Goal: Transaction & Acquisition: Book appointment/travel/reservation

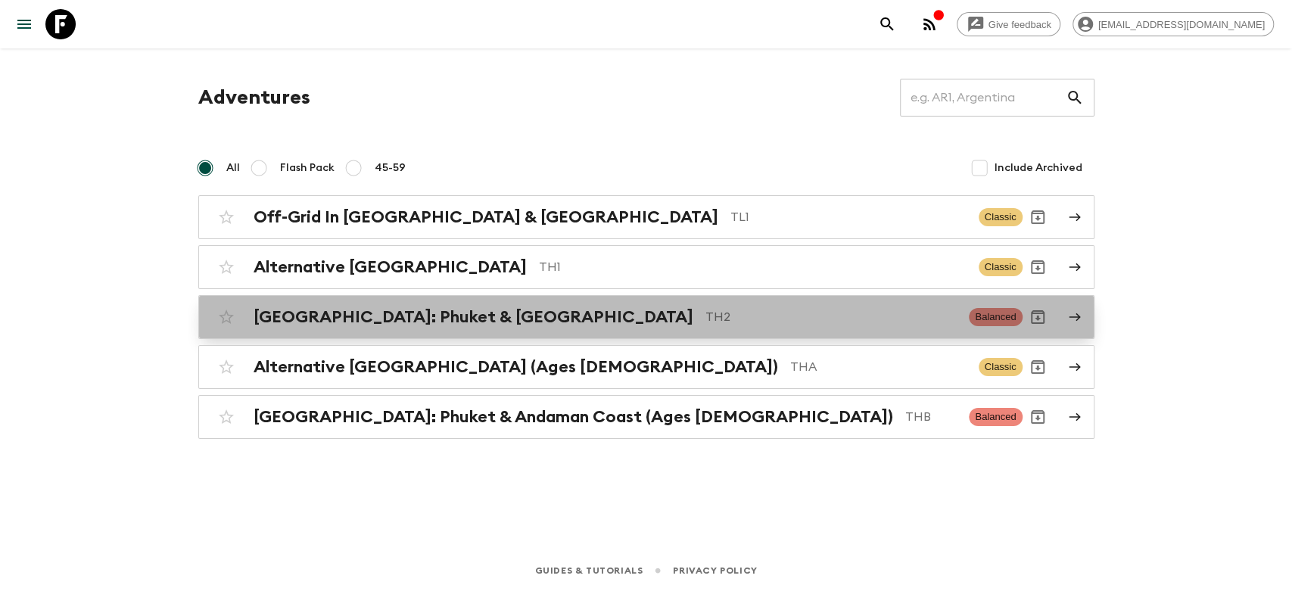
click at [369, 318] on h2 "[GEOGRAPHIC_DATA]: Phuket & [GEOGRAPHIC_DATA]" at bounding box center [474, 317] width 440 height 20
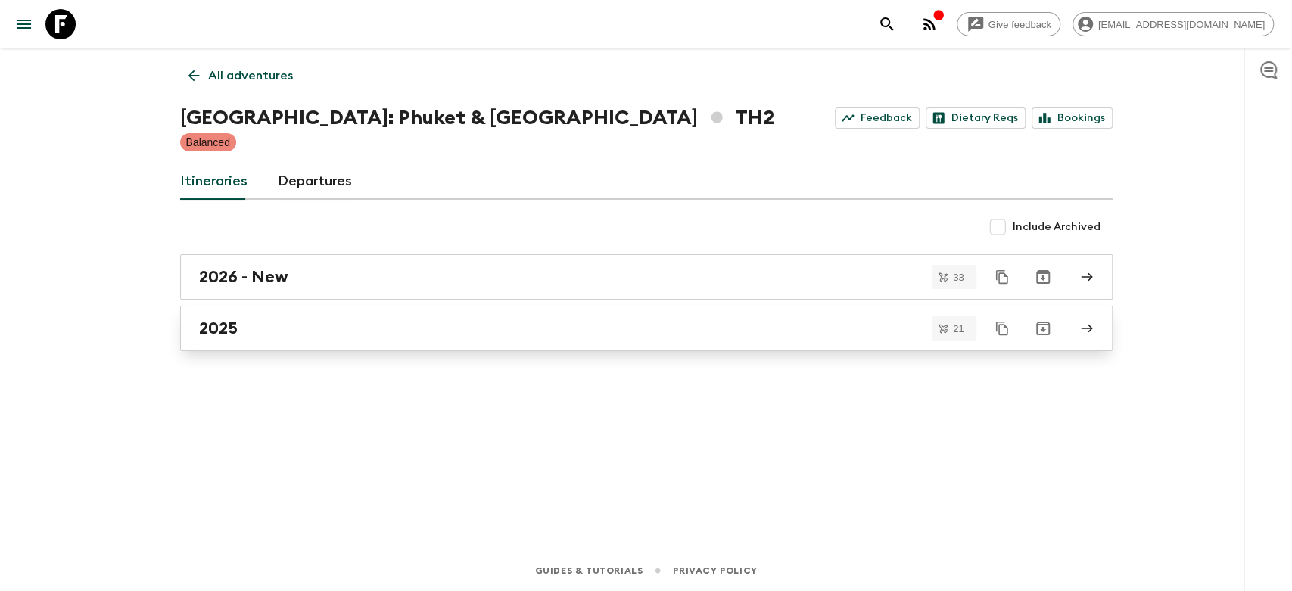
click at [325, 319] on div "2025" at bounding box center [632, 329] width 866 height 20
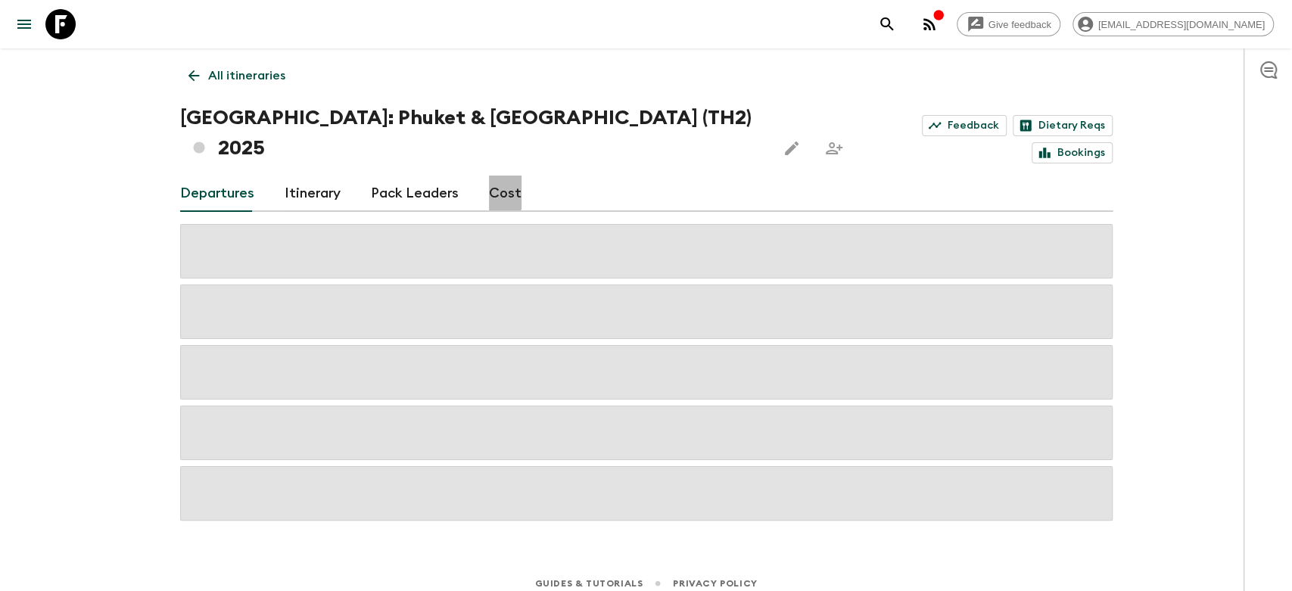
click at [496, 176] on link "Cost" at bounding box center [505, 194] width 33 height 36
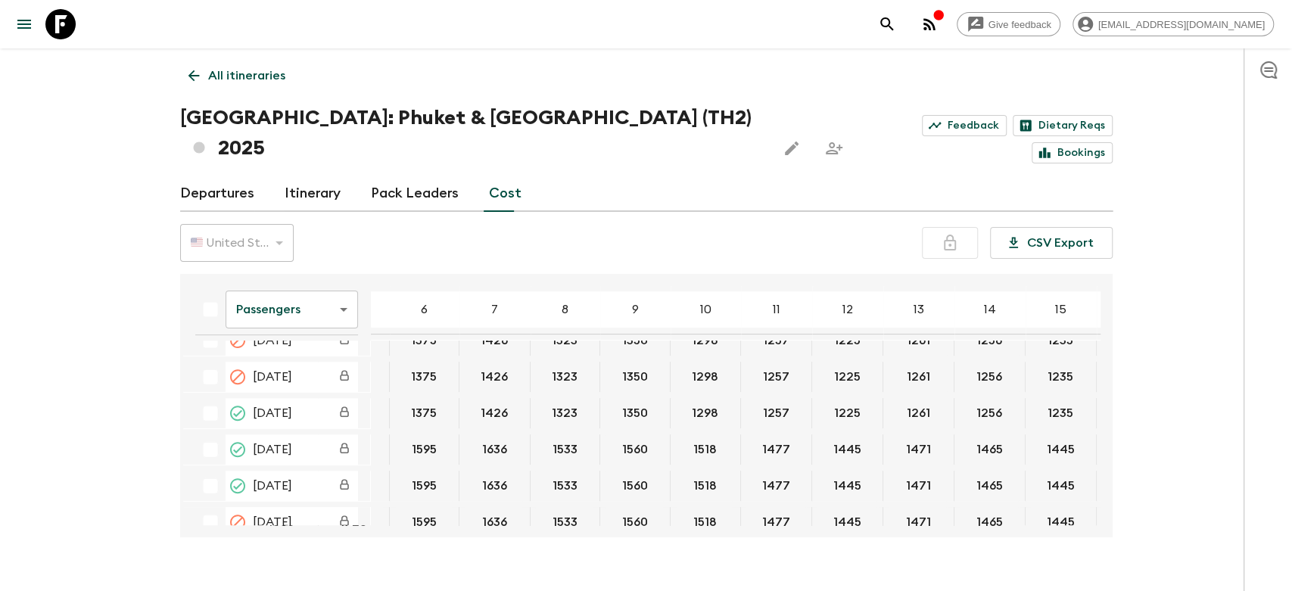
scroll to position [420, 123]
drag, startPoint x: 891, startPoint y: 381, endPoint x: 916, endPoint y: 379, distance: 25.0
click at [916, 398] on button "1261" at bounding box center [921, 413] width 60 height 30
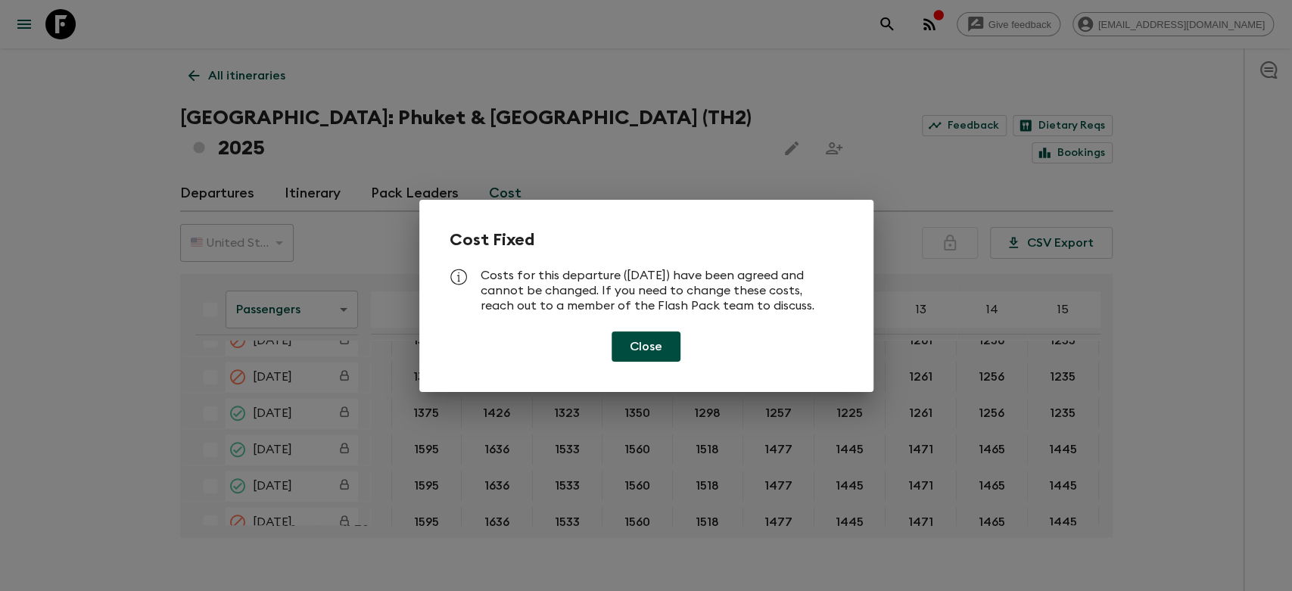
click at [637, 348] on button "Close" at bounding box center [645, 346] width 69 height 30
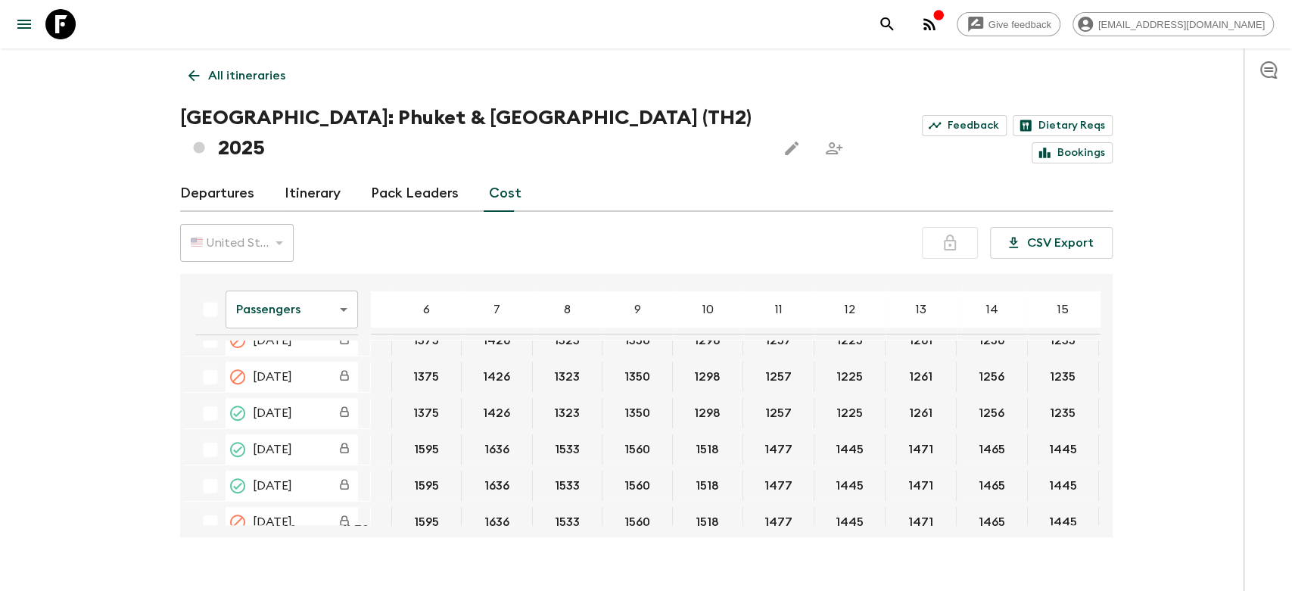
click at [294, 272] on body "Give feedback [EMAIL_ADDRESS][DOMAIN_NAME] All itineraries [GEOGRAPHIC_DATA]: […" at bounding box center [646, 310] width 1292 height 621
click at [187, 432] on div at bounding box center [646, 295] width 1292 height 591
drag, startPoint x: 888, startPoint y: 381, endPoint x: 922, endPoint y: 379, distance: 34.1
click at [922, 398] on button "1261" at bounding box center [921, 413] width 60 height 30
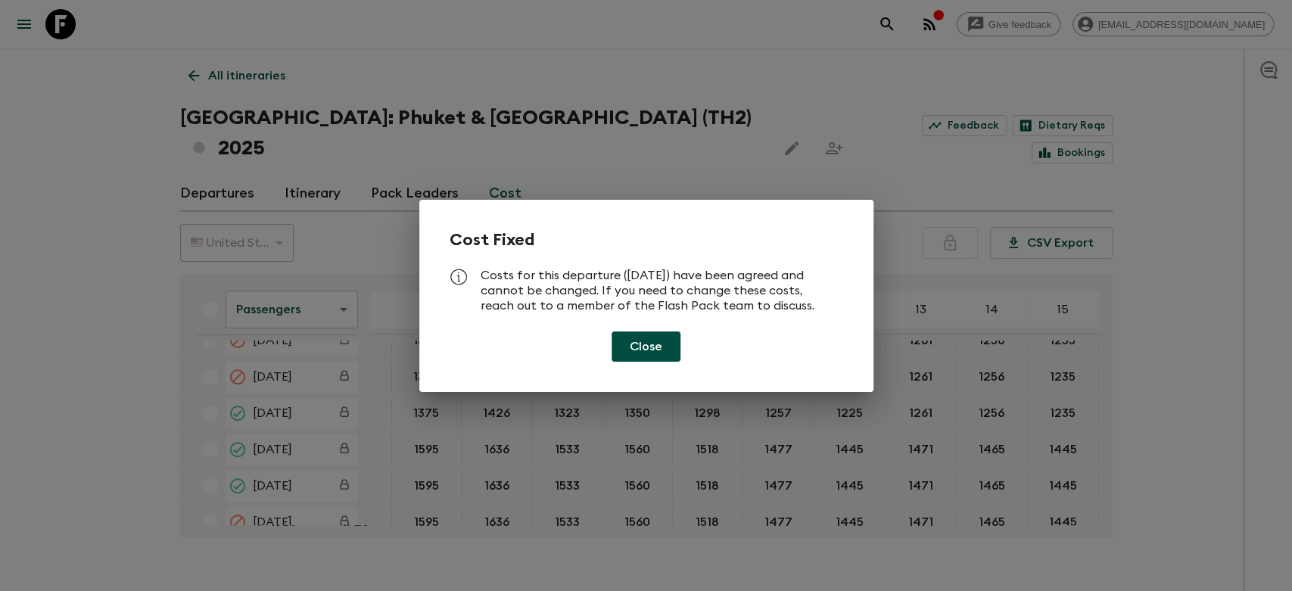
click at [664, 341] on button "Close" at bounding box center [645, 346] width 69 height 30
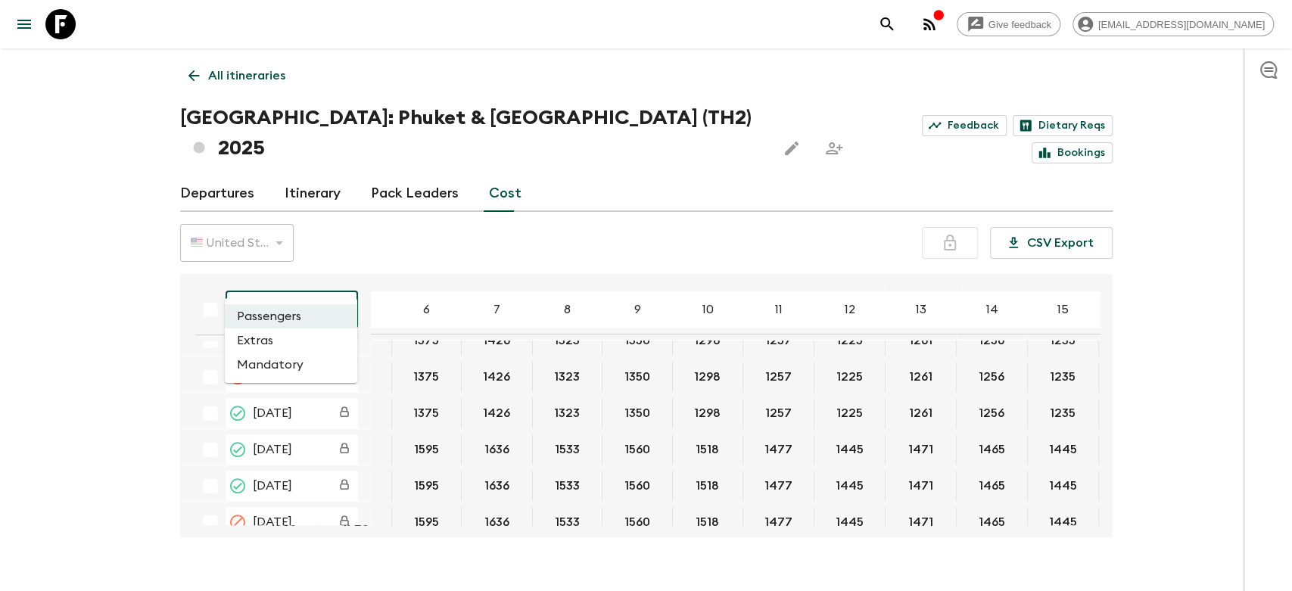
click at [278, 270] on body "Give feedback [EMAIL_ADDRESS][DOMAIN_NAME] All itineraries [GEOGRAPHIC_DATA]: […" at bounding box center [646, 310] width 1292 height 621
click at [311, 342] on li "Extras" at bounding box center [291, 340] width 132 height 24
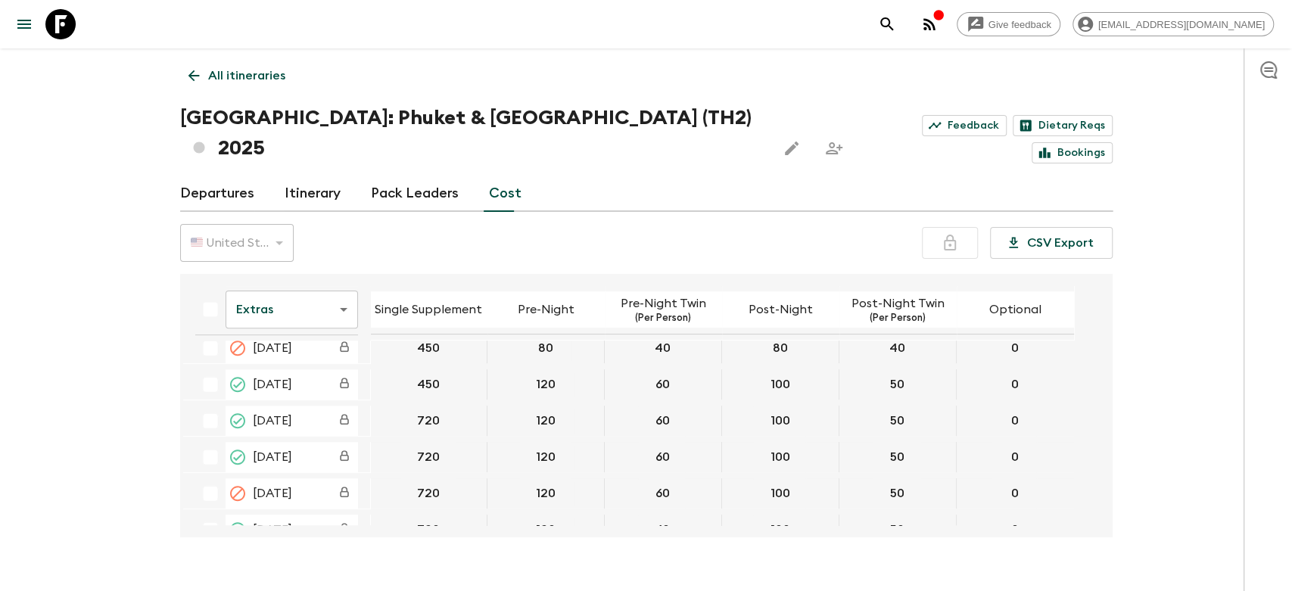
scroll to position [420, 0]
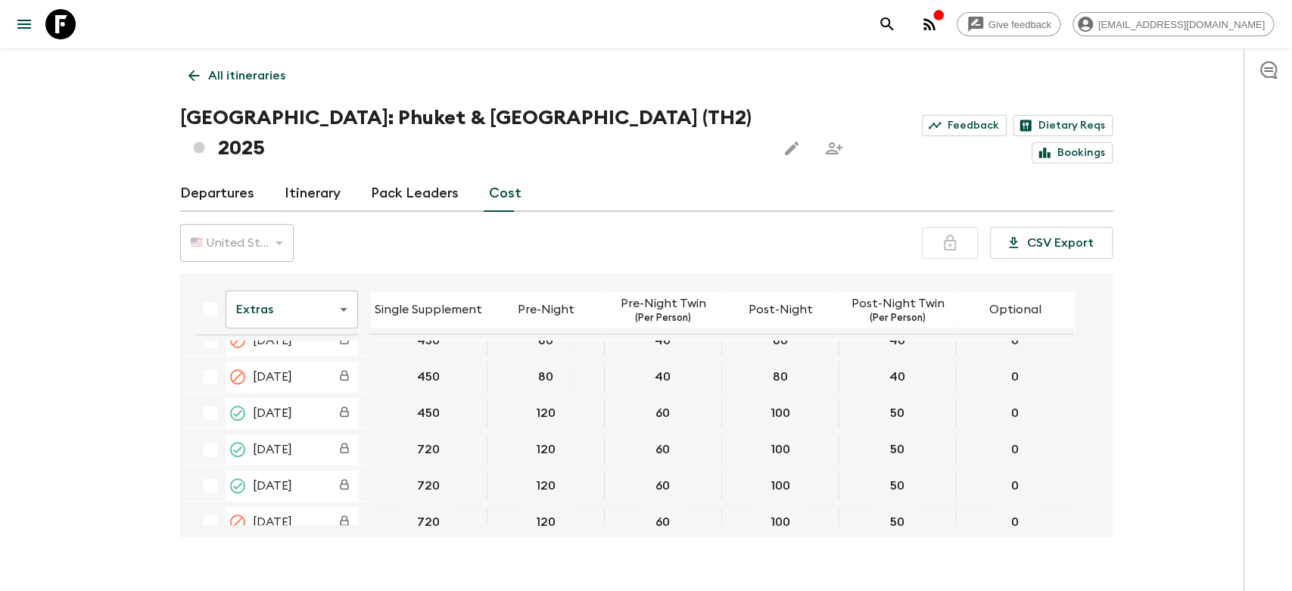
click at [319, 276] on body "Give feedback [EMAIL_ADDRESS][DOMAIN_NAME] All itineraries [GEOGRAPHIC_DATA]: […" at bounding box center [646, 310] width 1292 height 621
click at [291, 361] on li "Mandatory" at bounding box center [291, 365] width 132 height 24
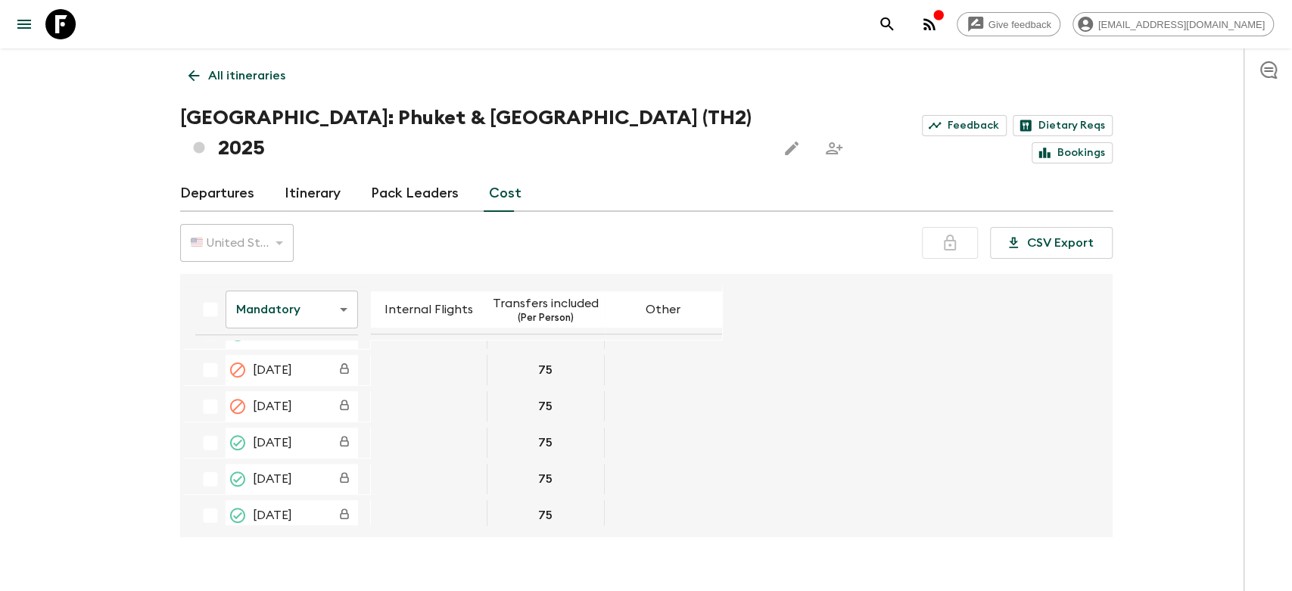
scroll to position [420, 0]
